Goal: Task Accomplishment & Management: Complete application form

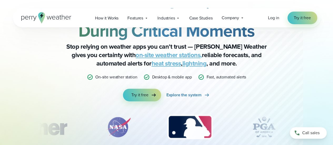
scroll to position [10, 0]
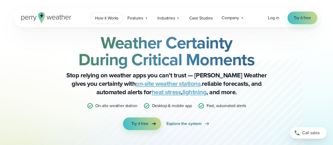
click at [105, 19] on span "How it Works" at bounding box center [106, 18] width 23 height 6
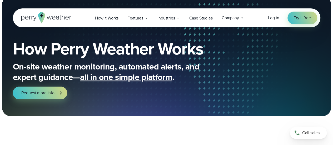
scroll to position [6, 0]
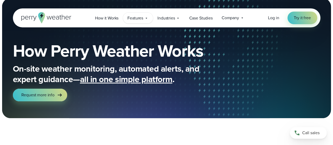
click at [139, 19] on span "Features" at bounding box center [135, 18] width 16 height 6
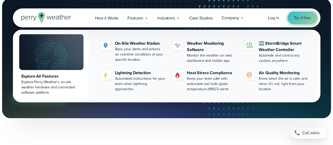
click at [299, 18] on span "Try it free" at bounding box center [301, 18] width 17 height 6
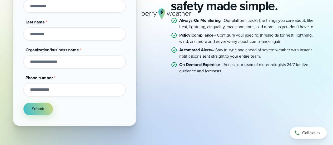
scroll to position [109, 0]
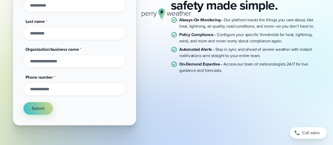
click at [90, 61] on input "Organization/business name *" at bounding box center [74, 61] width 102 height 13
